Goal: Information Seeking & Learning: Learn about a topic

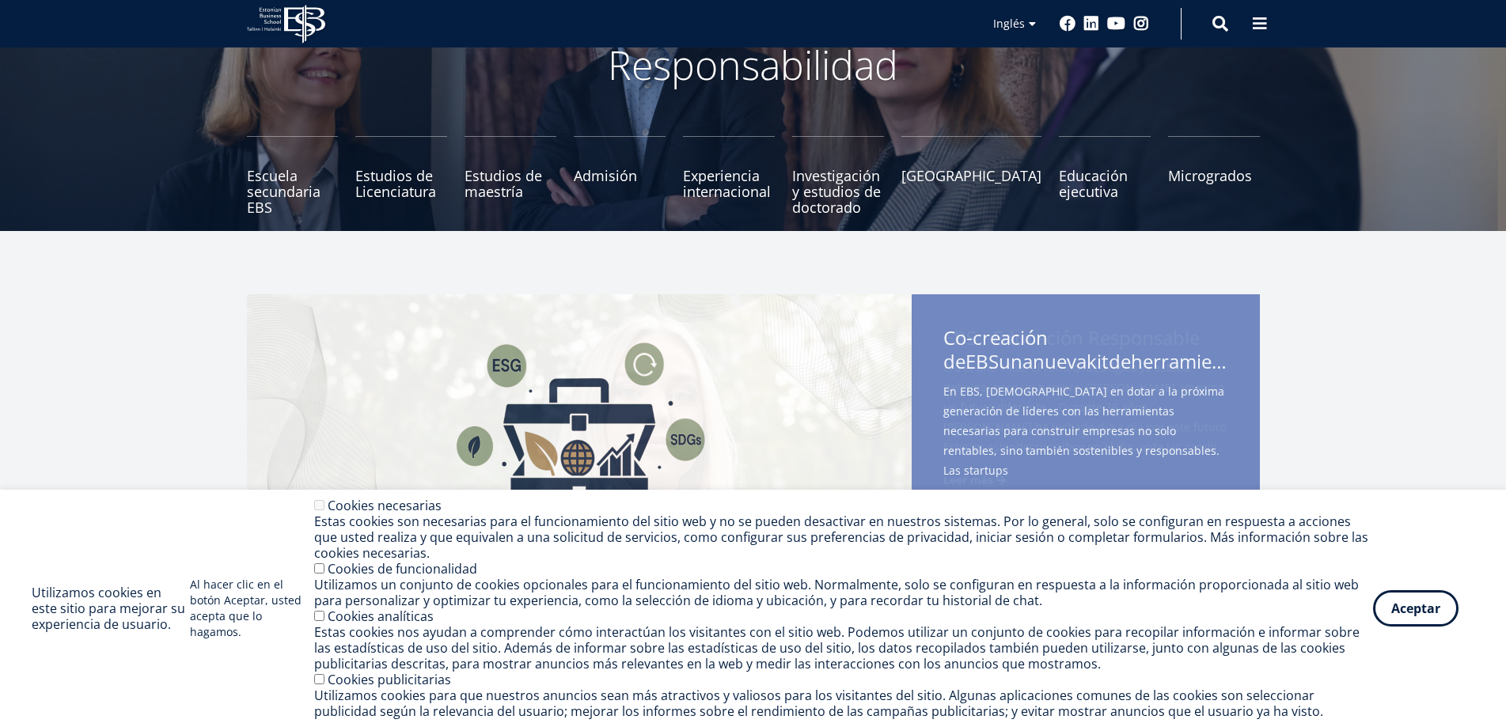
scroll to position [237, 0]
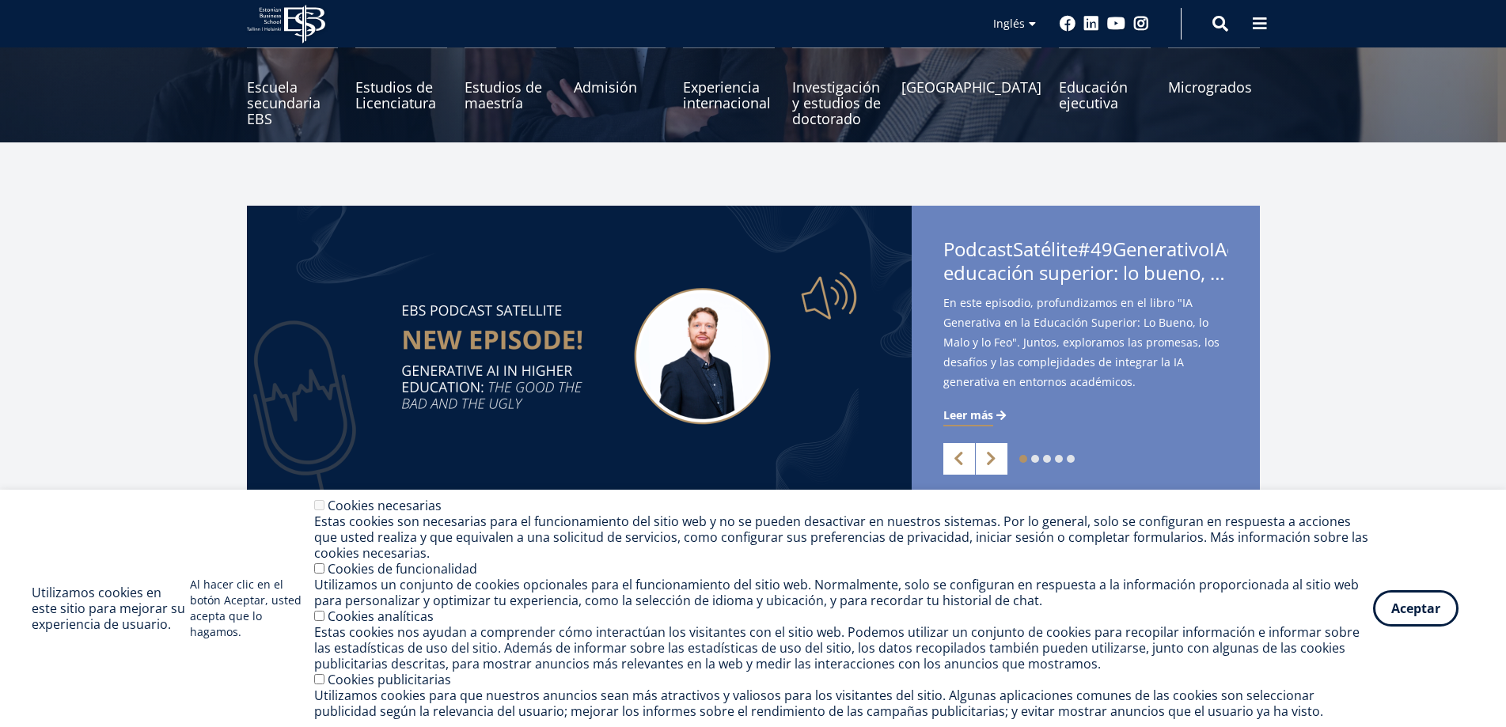
click at [523, 340] on img at bounding box center [579, 356] width 665 height 301
click at [954, 456] on link "Anterior" at bounding box center [959, 459] width 32 height 32
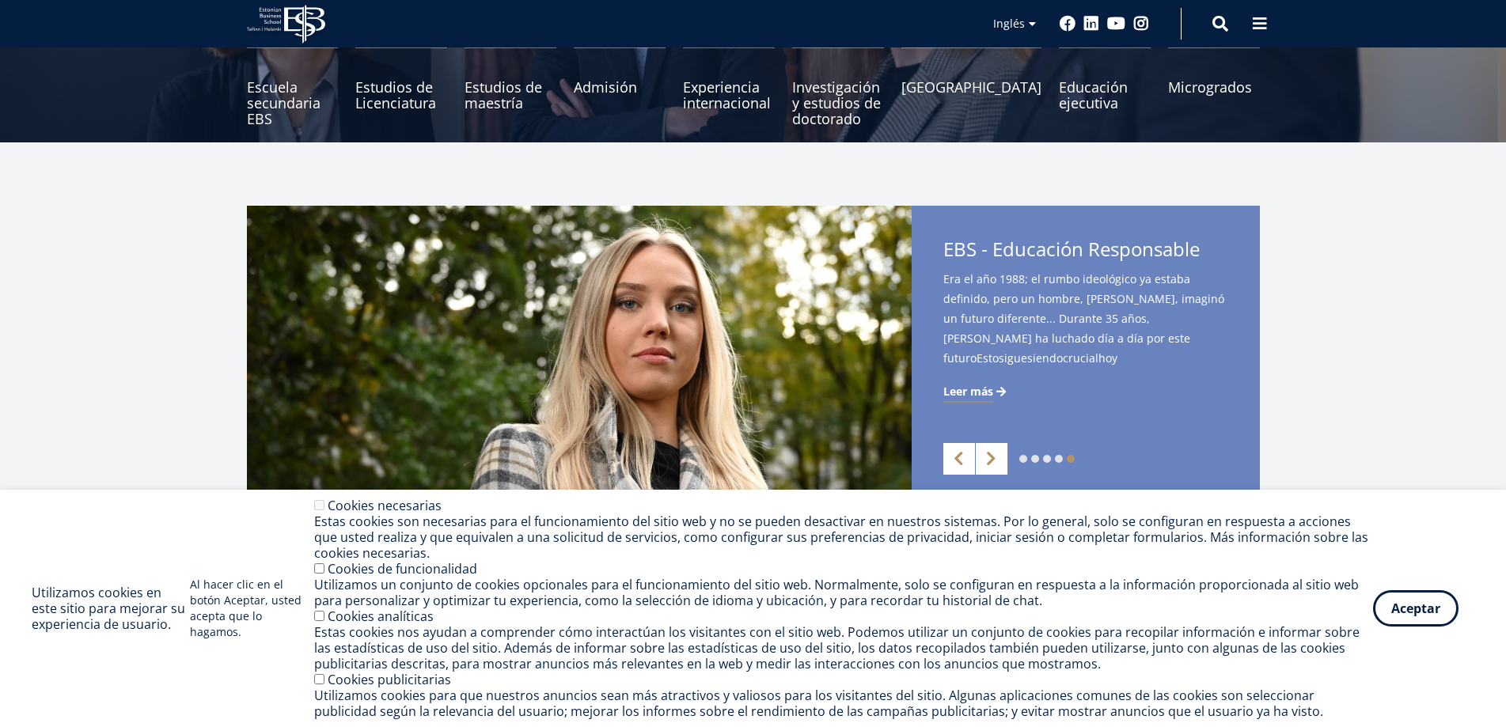
click at [966, 388] on font "Leer más" at bounding box center [968, 391] width 50 height 15
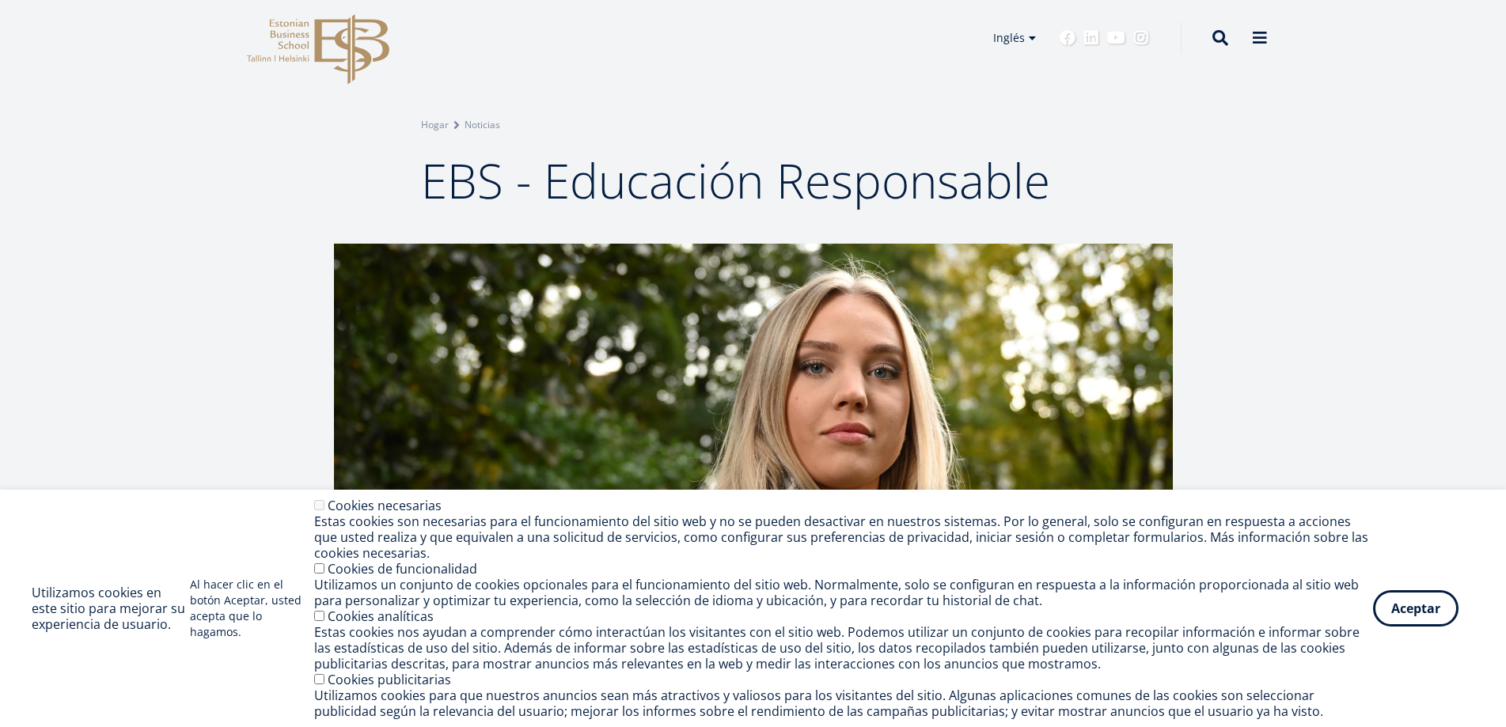
scroll to position [15, 0]
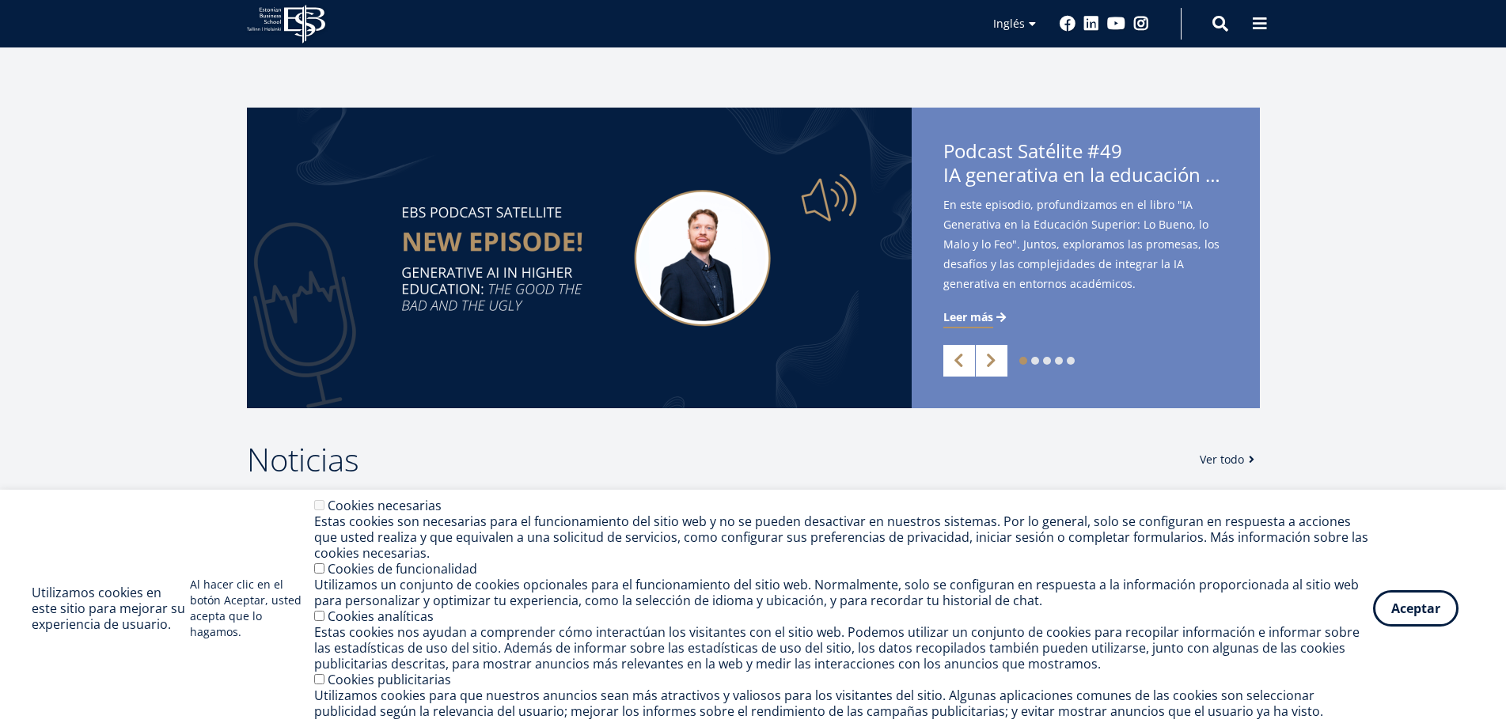
scroll to position [332, 0]
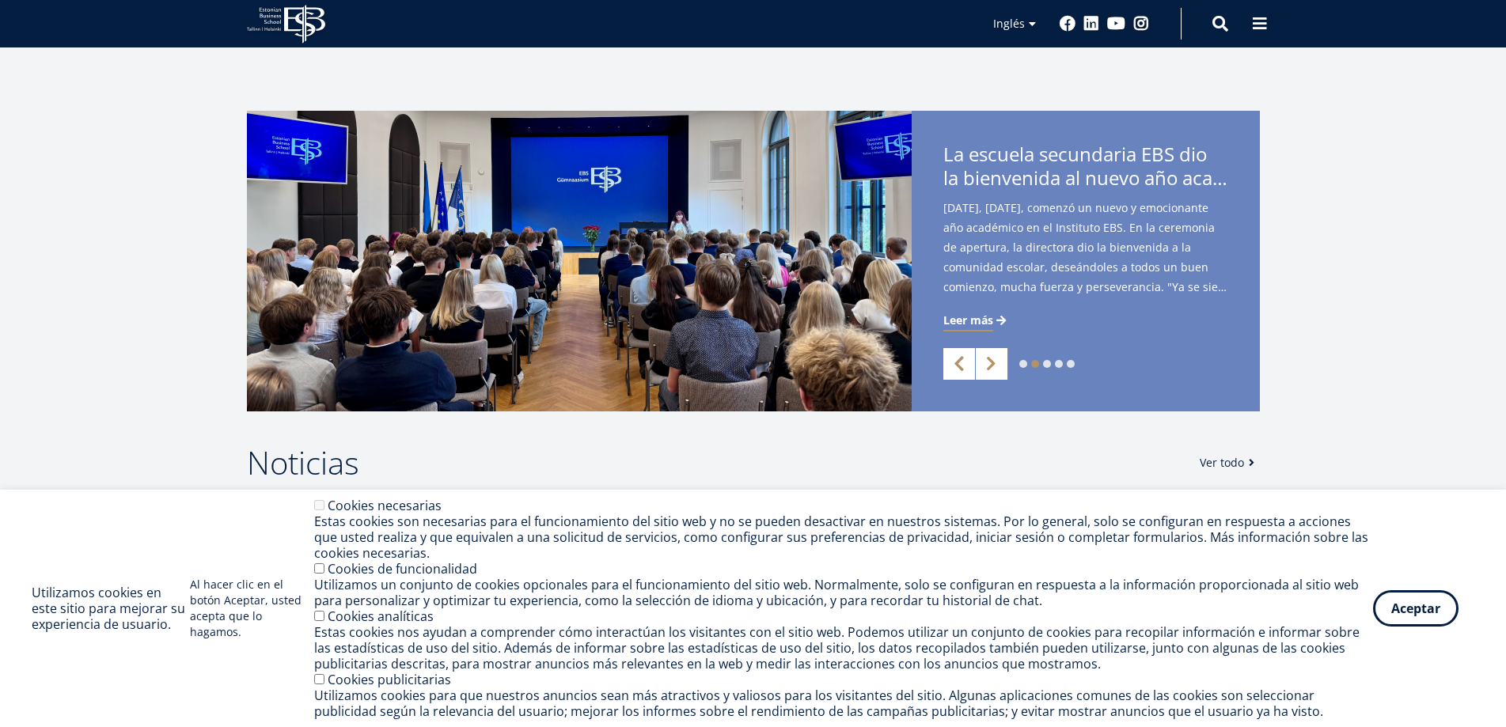
click at [949, 359] on link "Anterior" at bounding box center [959, 364] width 32 height 32
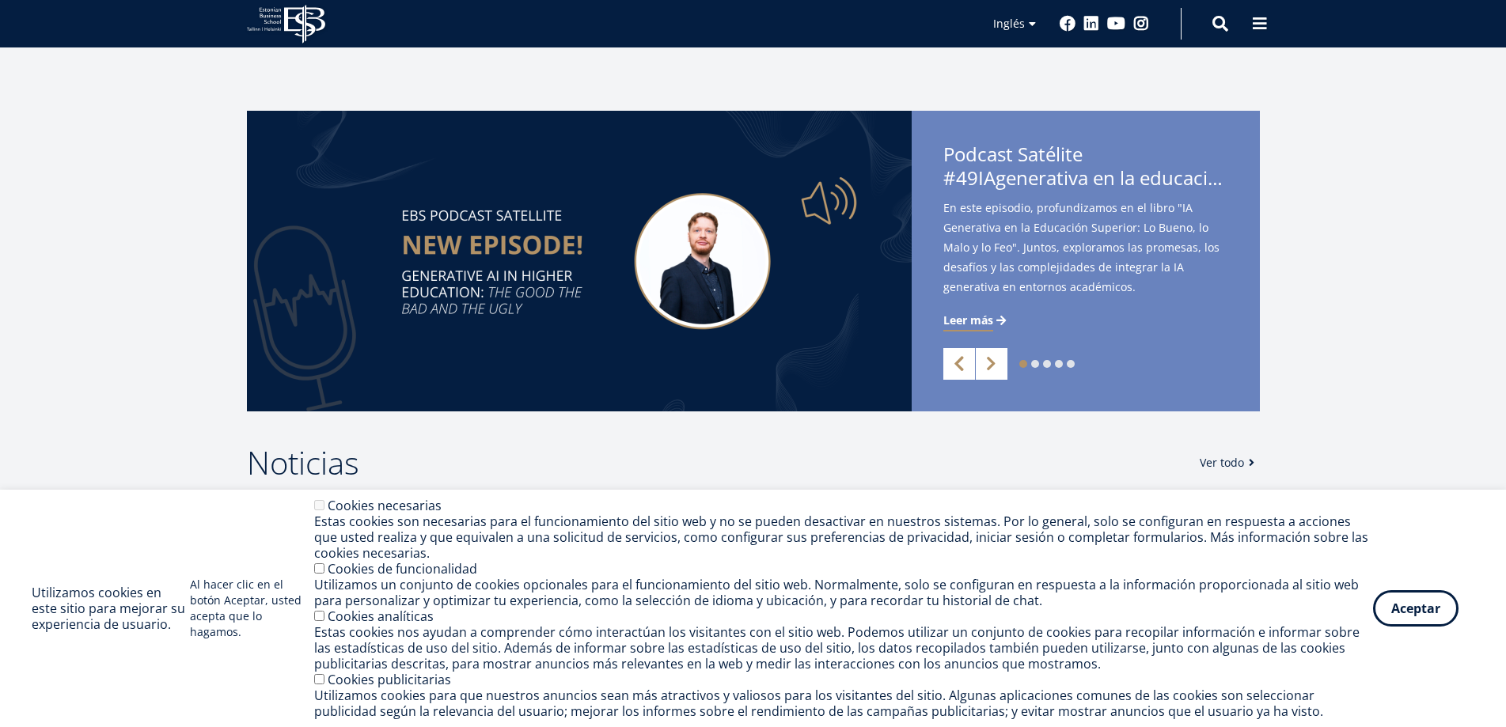
click at [950, 359] on link "Anterior" at bounding box center [959, 364] width 32 height 32
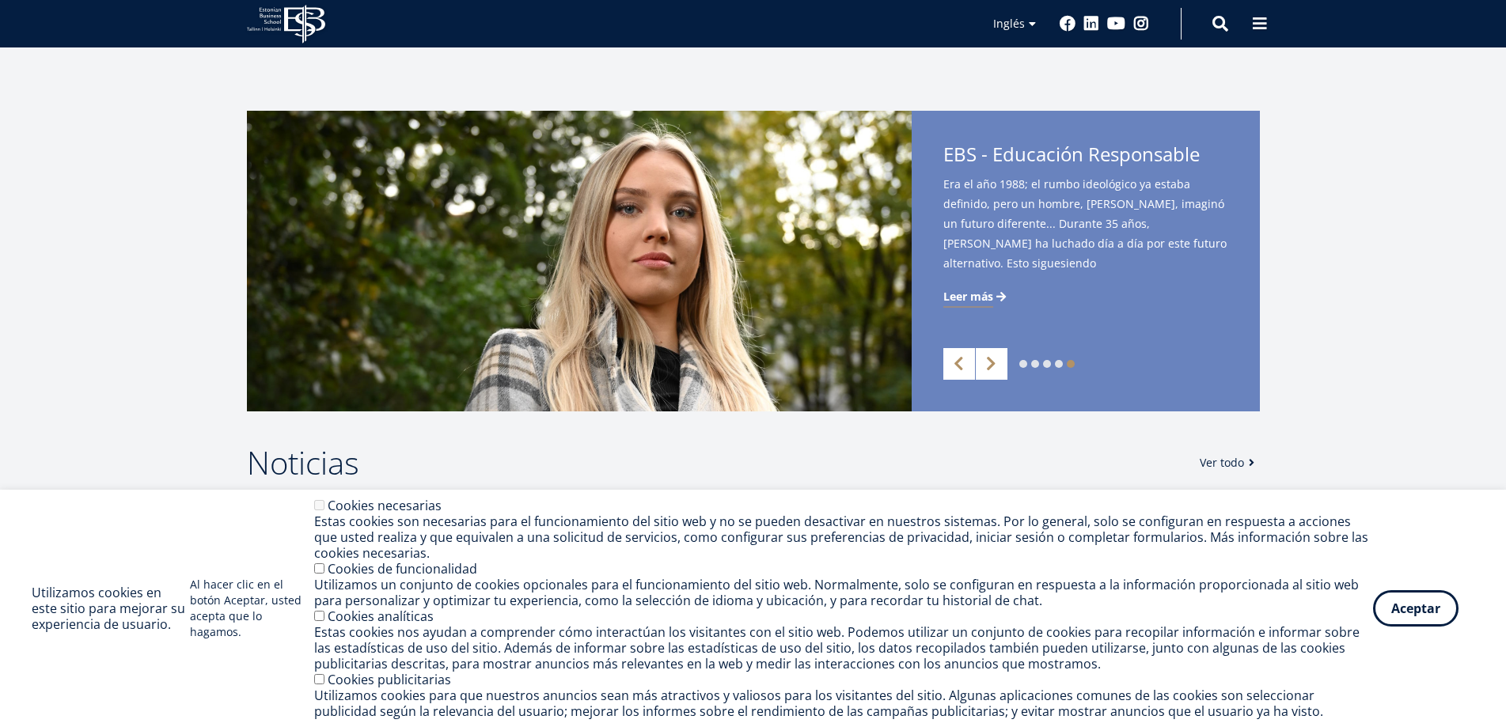
click at [977, 295] on font "Leer más" at bounding box center [968, 296] width 50 height 15
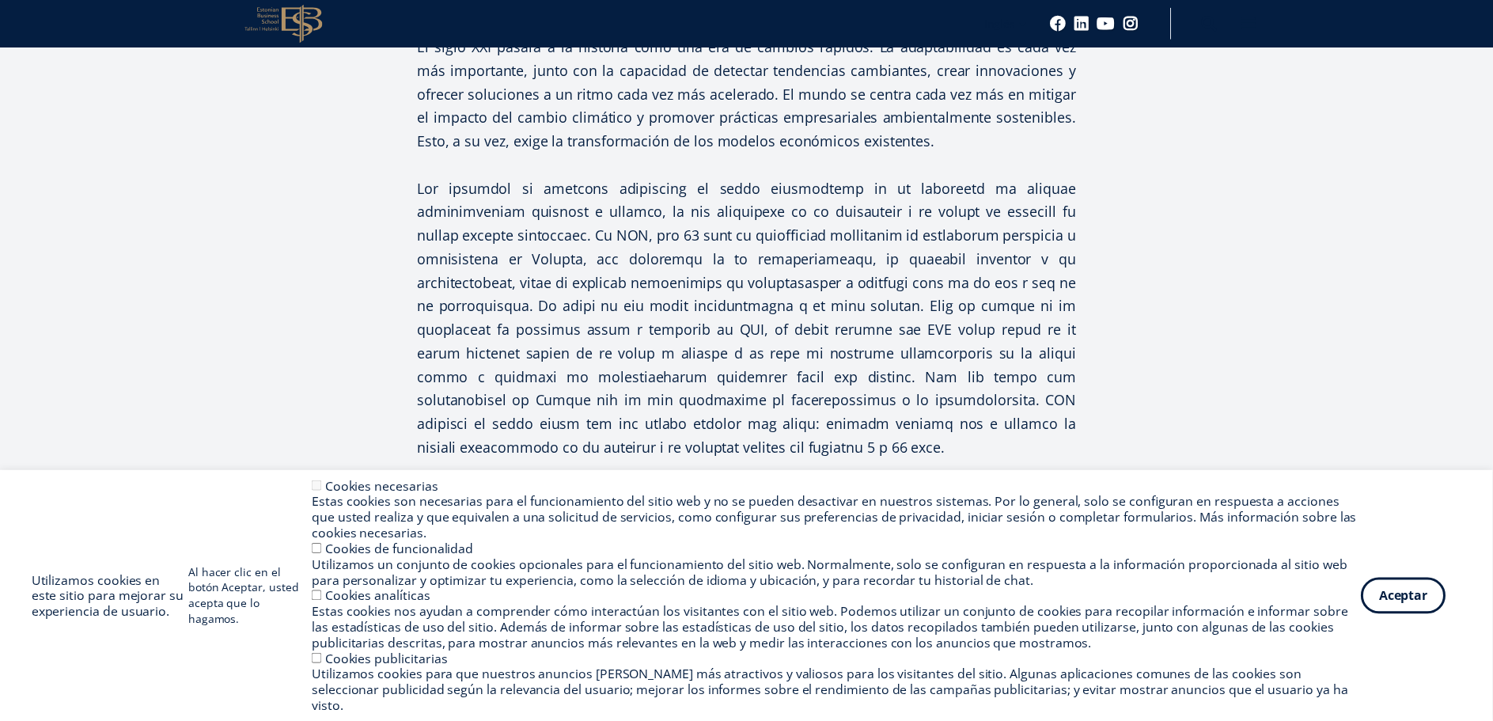
scroll to position [950, 0]
